Goal: Register for event/course

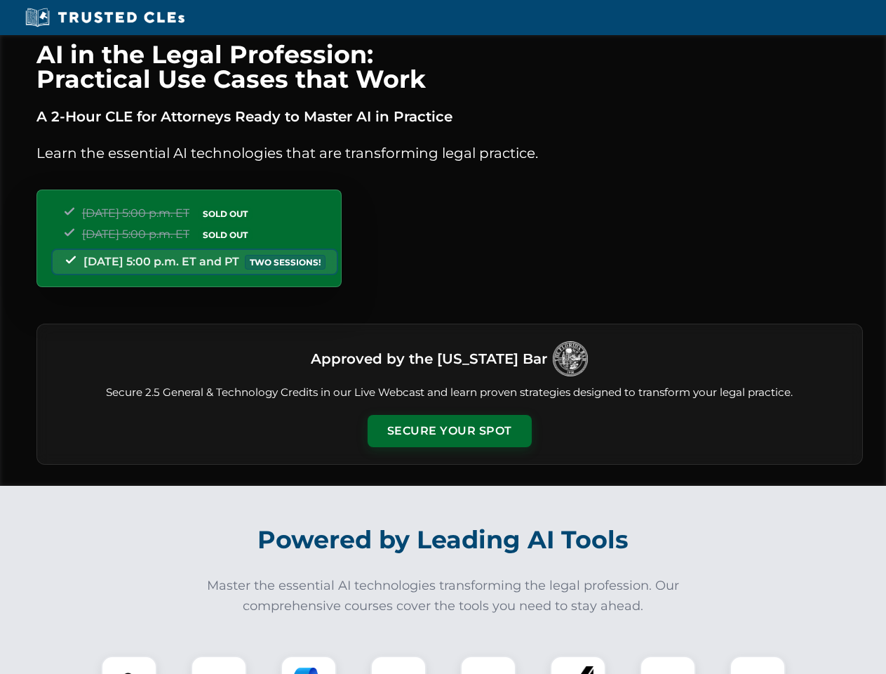
click at [449, 431] on button "Secure Your Spot" at bounding box center [450, 431] width 164 height 32
click at [129, 664] on img at bounding box center [129, 683] width 41 height 41
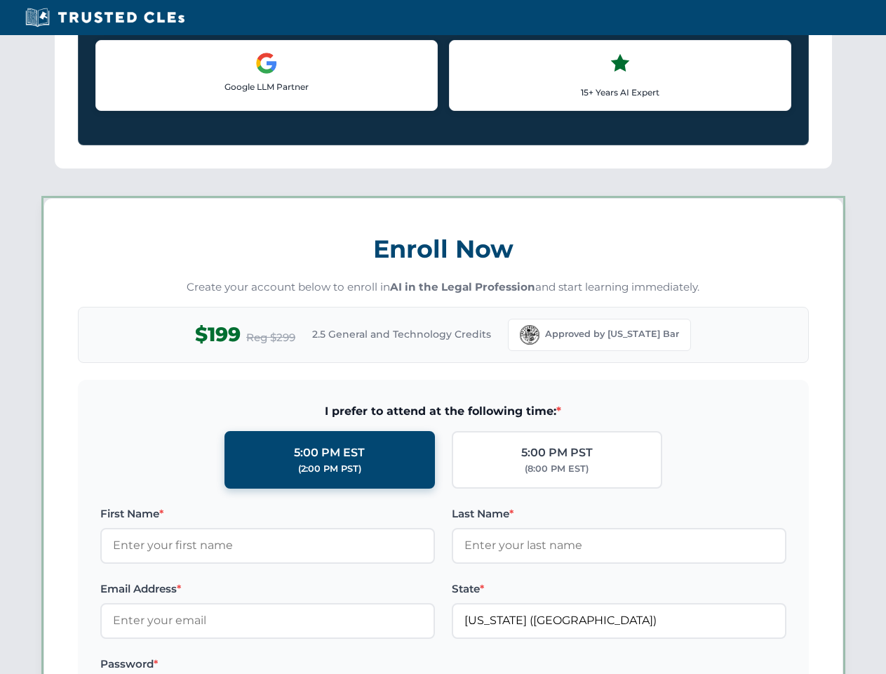
click at [309, 664] on label "Password *" at bounding box center [267, 663] width 335 height 17
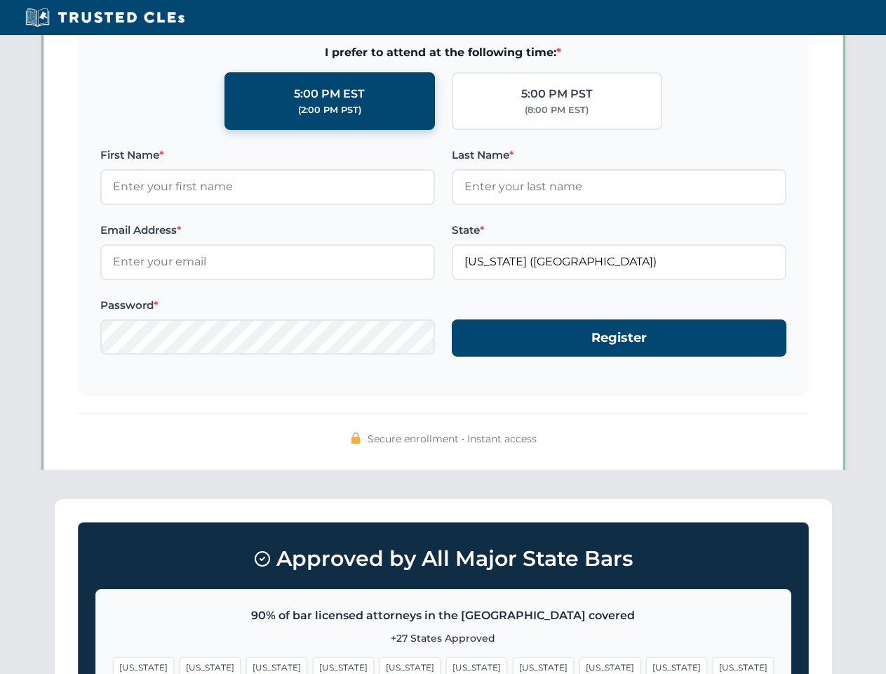
click at [646, 664] on span "[US_STATE]" at bounding box center [676, 667] width 61 height 20
